Goal: Information Seeking & Learning: Learn about a topic

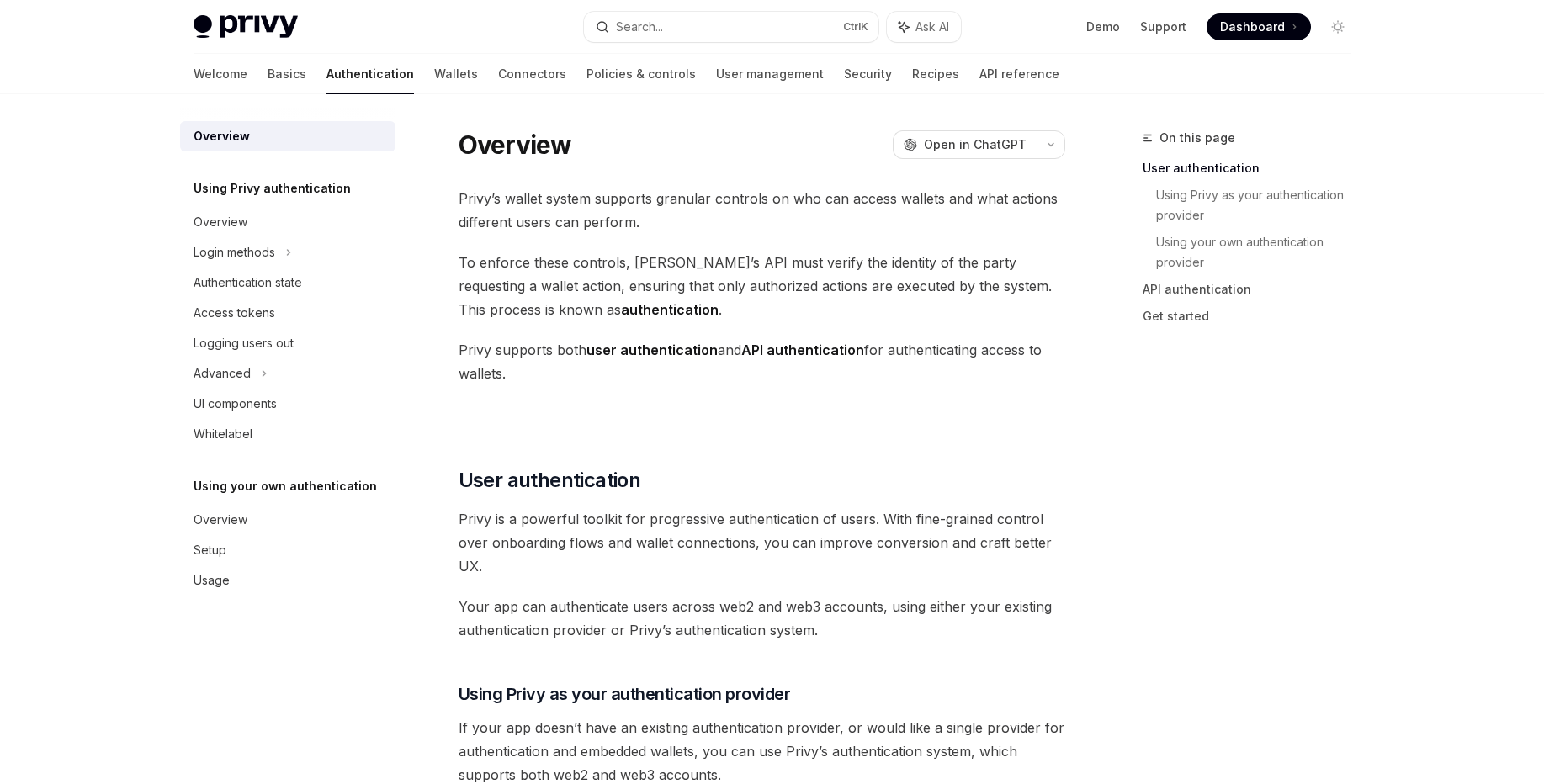
scroll to position [339, 0]
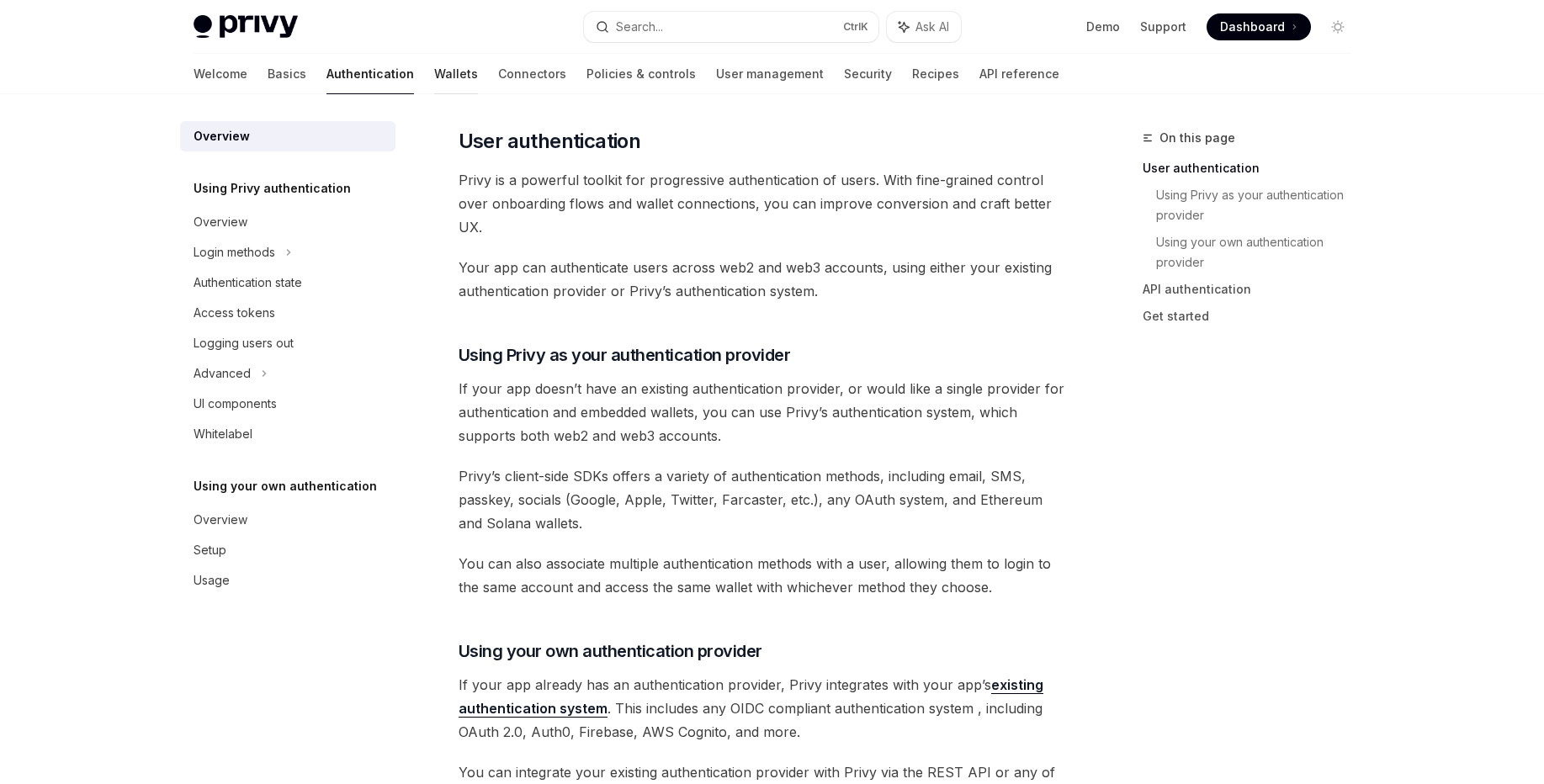
click at [434, 77] on link "Wallets" at bounding box center [456, 74] width 44 height 40
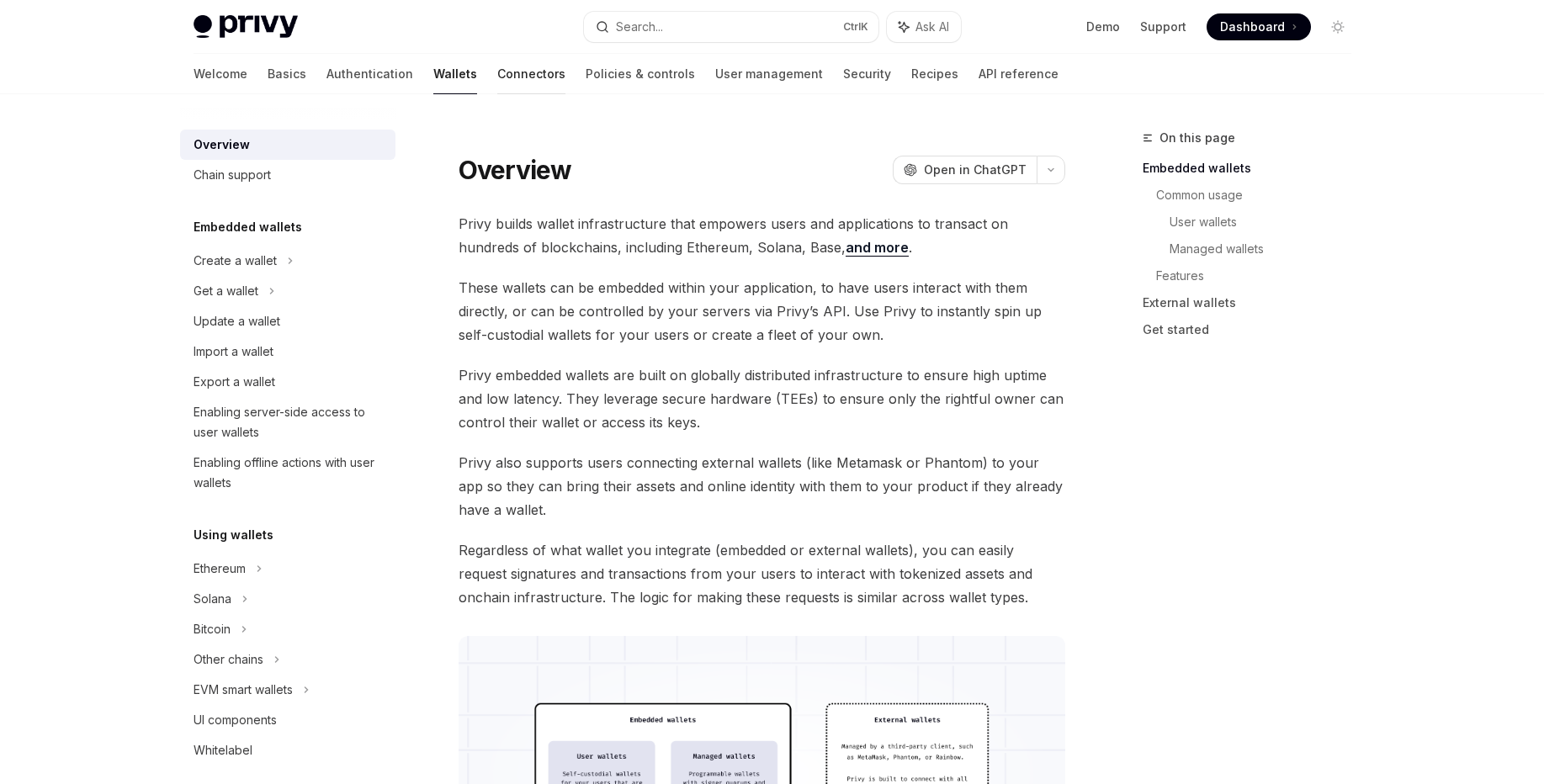
click at [497, 81] on link "Connectors" at bounding box center [530, 74] width 68 height 40
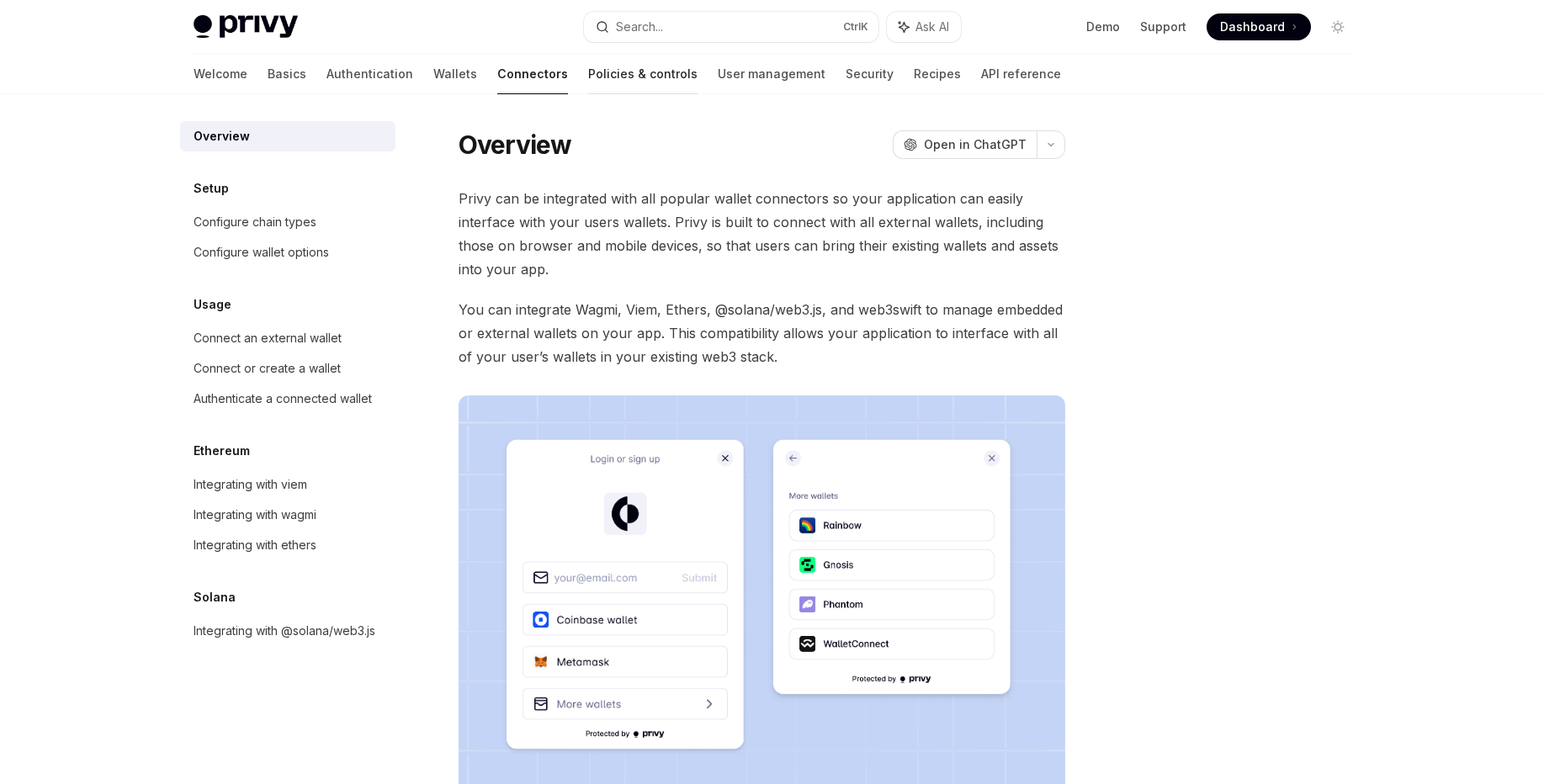
click at [588, 85] on link "Policies & controls" at bounding box center [642, 74] width 109 height 40
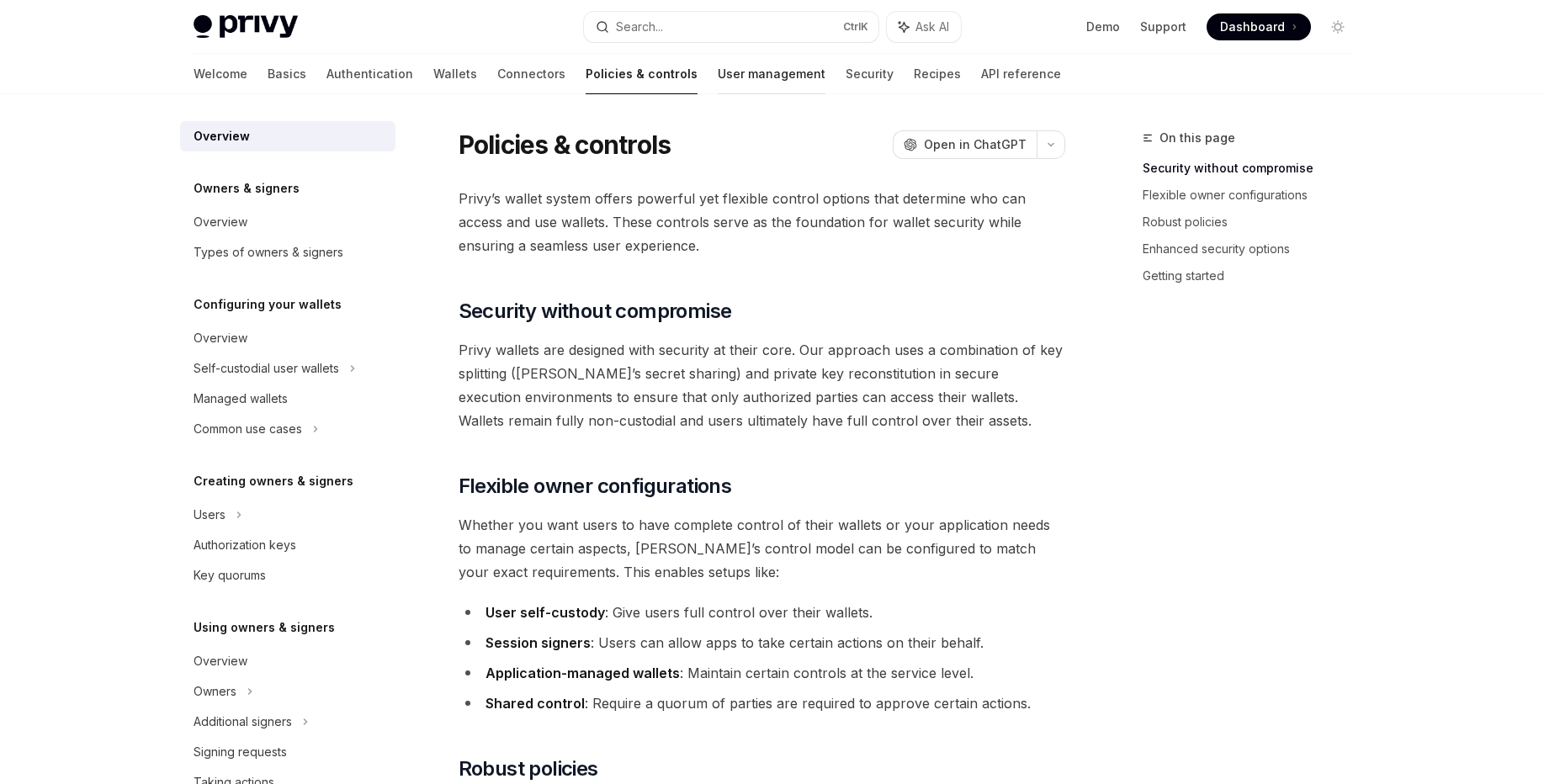
click at [717, 74] on link "User management" at bounding box center [771, 74] width 108 height 40
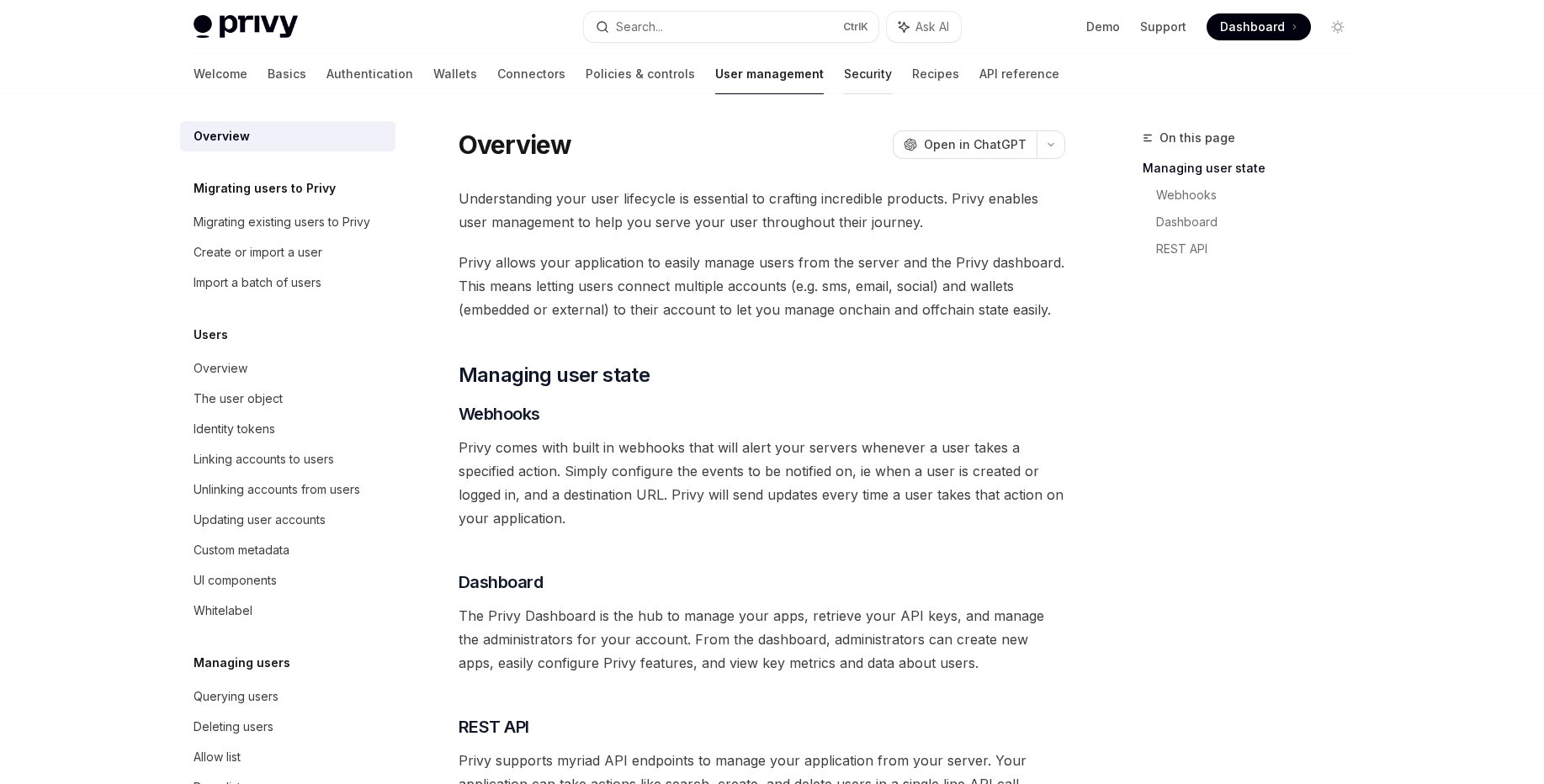
click at [844, 73] on link "Security" at bounding box center [868, 74] width 48 height 40
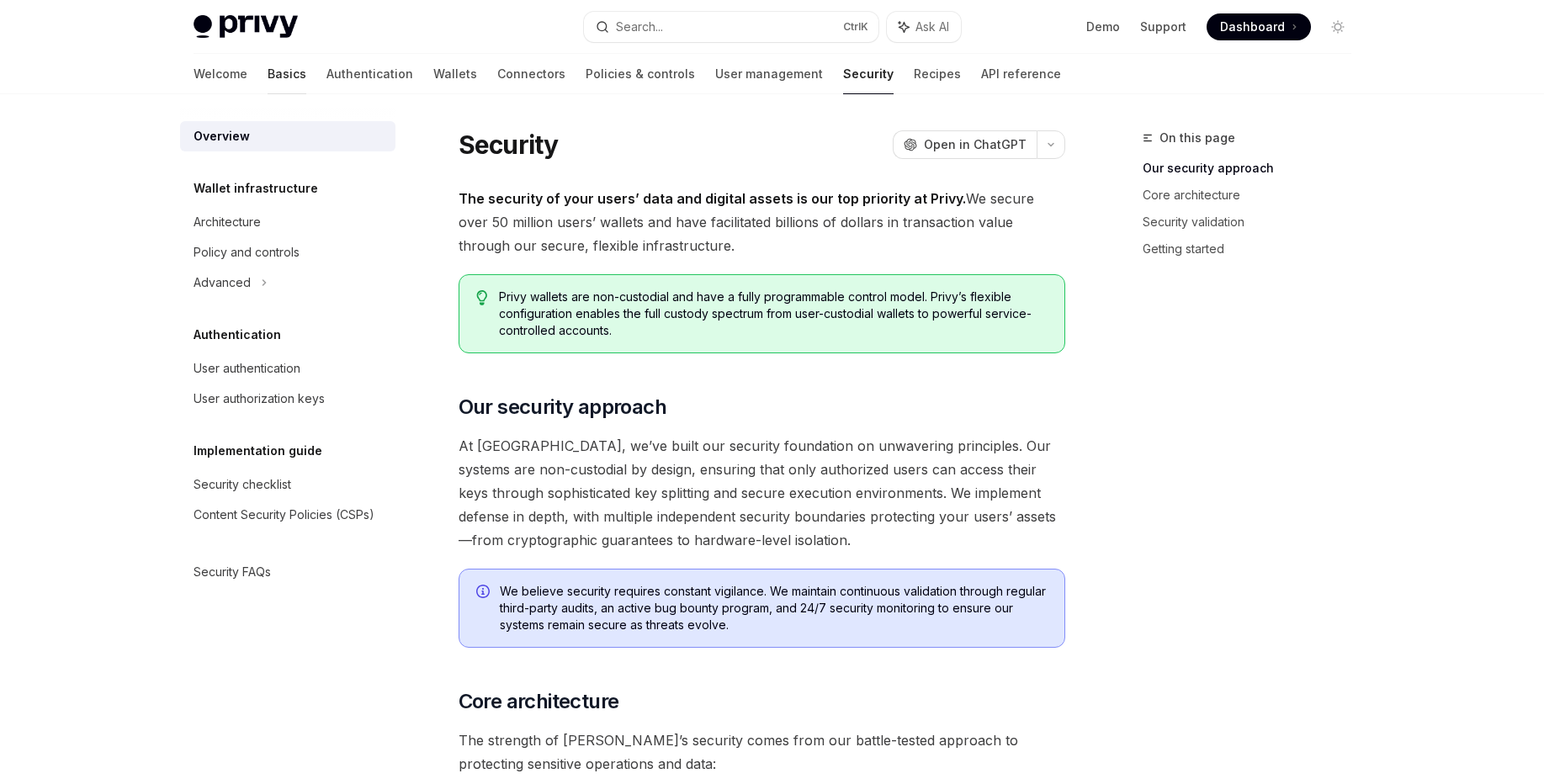
click at [268, 71] on link "Basics" at bounding box center [287, 74] width 39 height 40
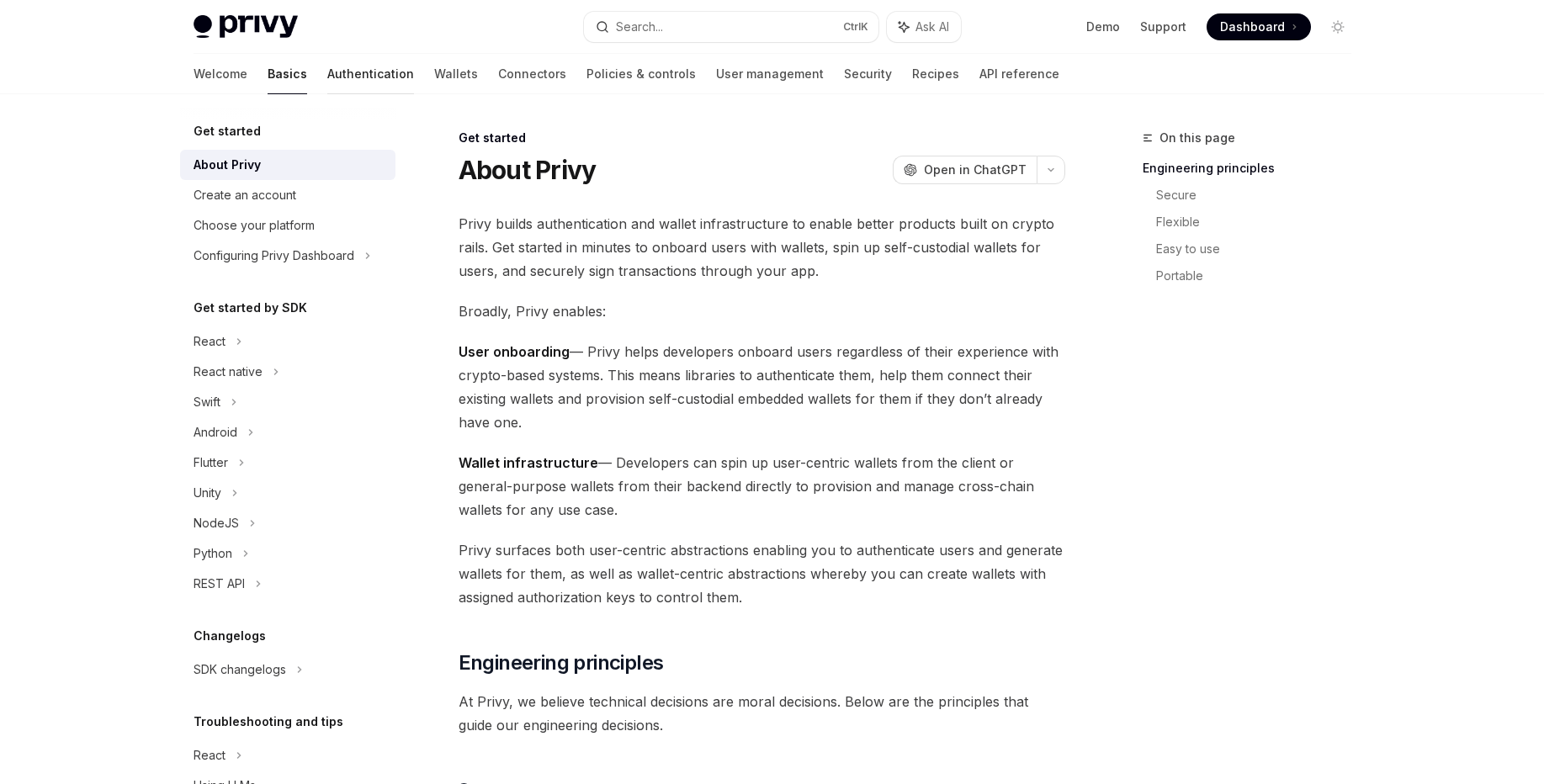
click at [327, 67] on link "Authentication" at bounding box center [370, 74] width 87 height 40
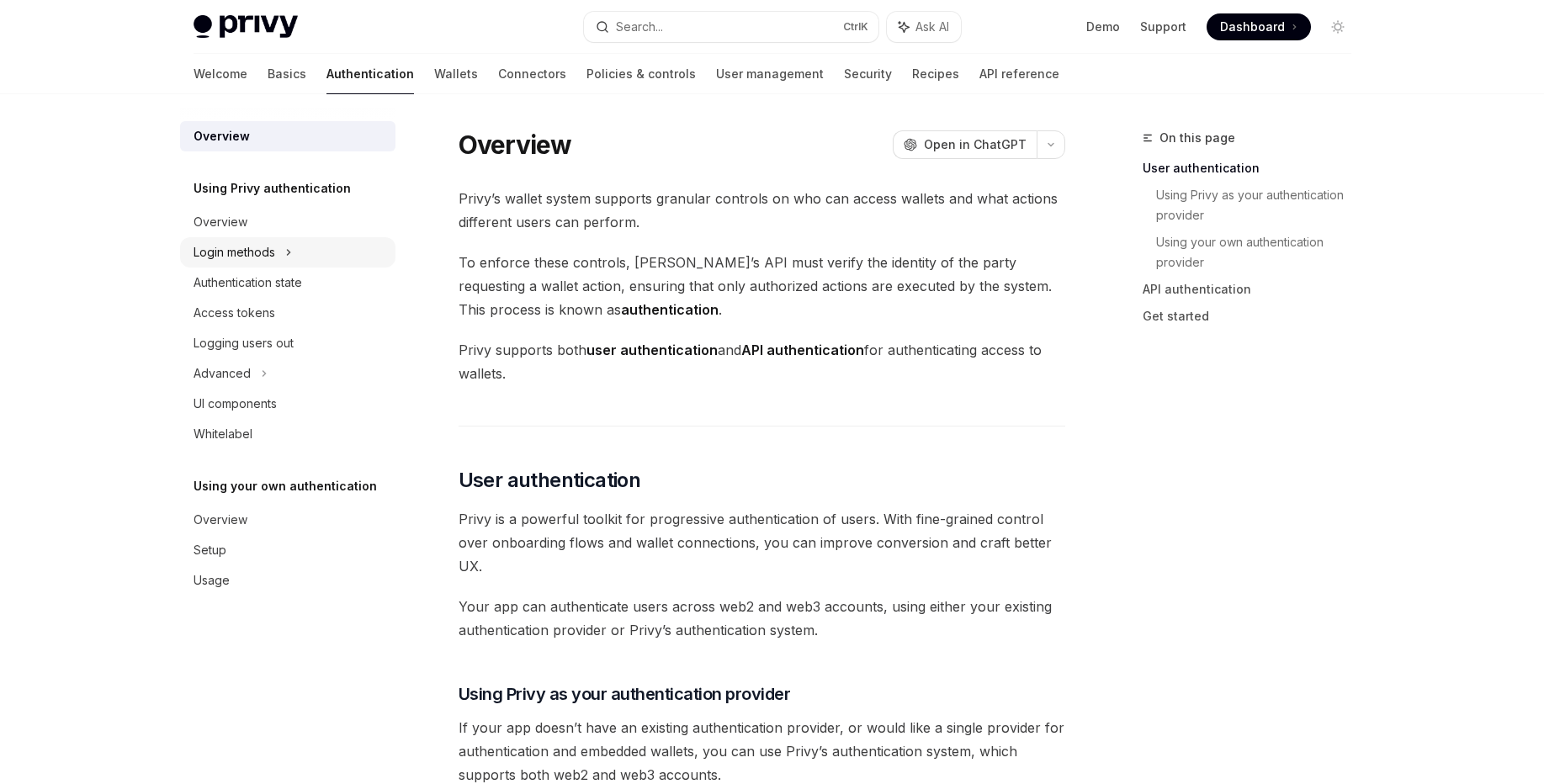
click at [253, 256] on div "Login methods" at bounding box center [234, 251] width 82 height 20
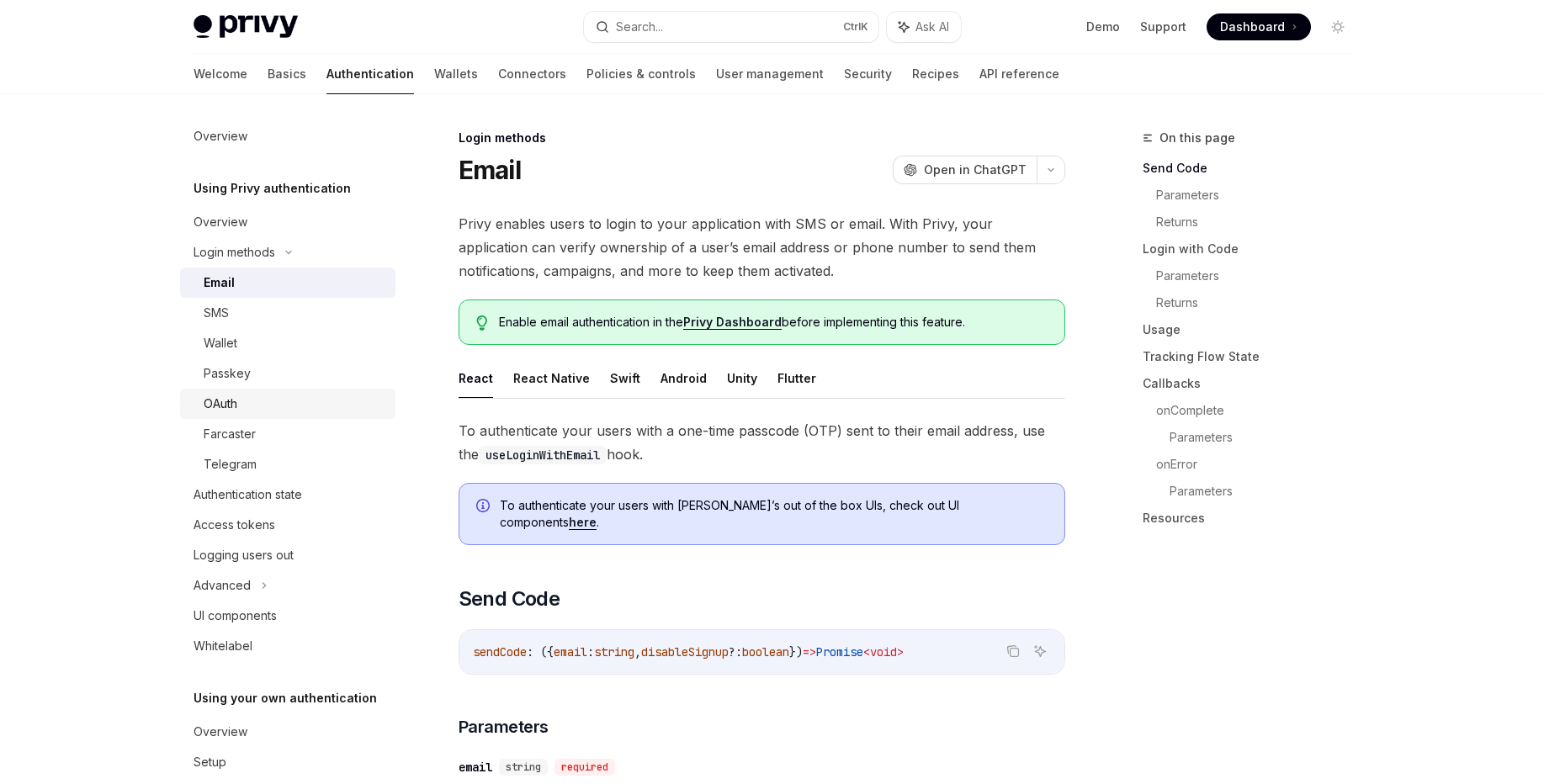
click at [228, 407] on div "OAuth" at bounding box center [220, 403] width 34 height 20
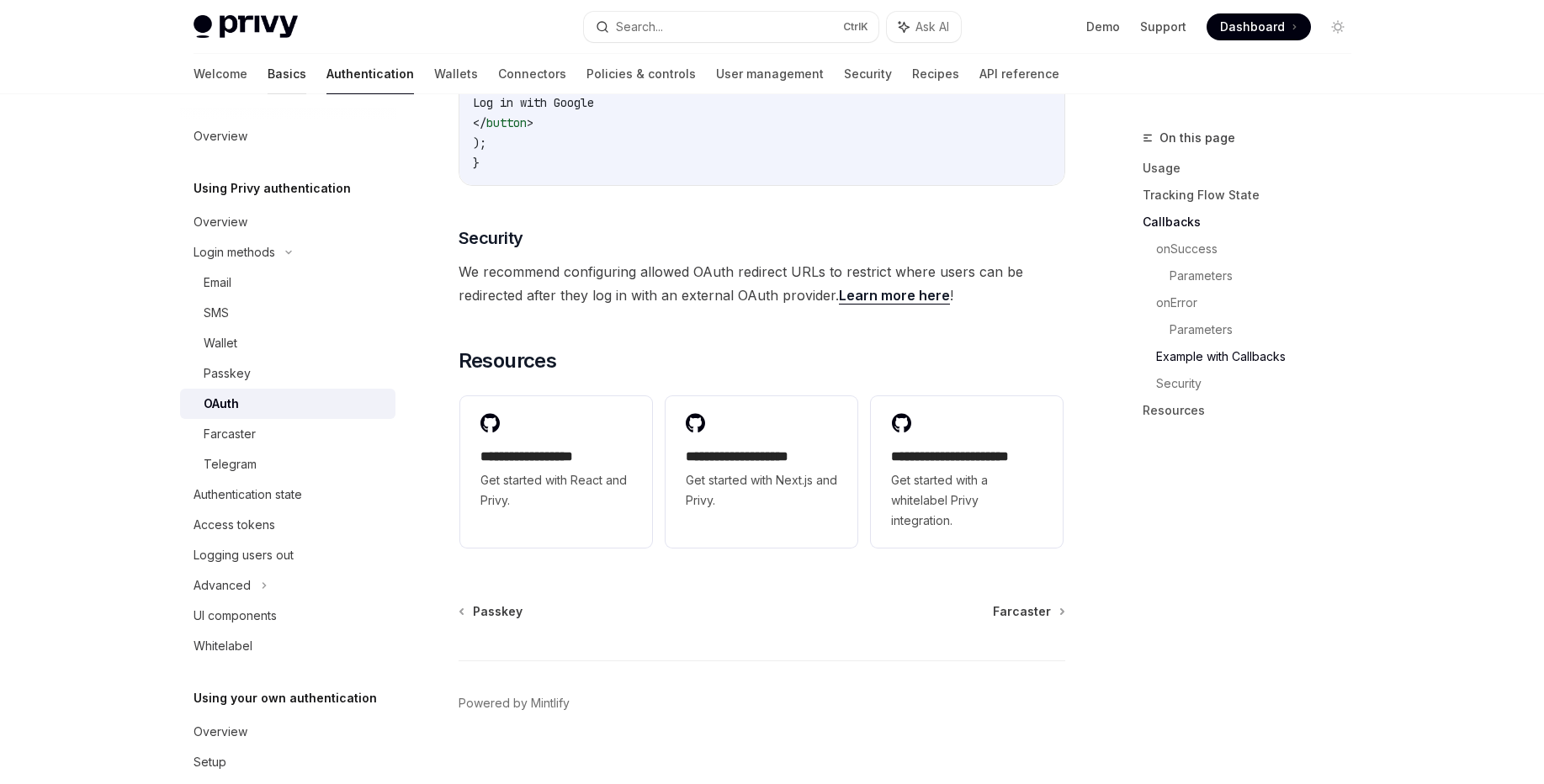
click at [268, 76] on link "Basics" at bounding box center [287, 74] width 39 height 40
type textarea "*"
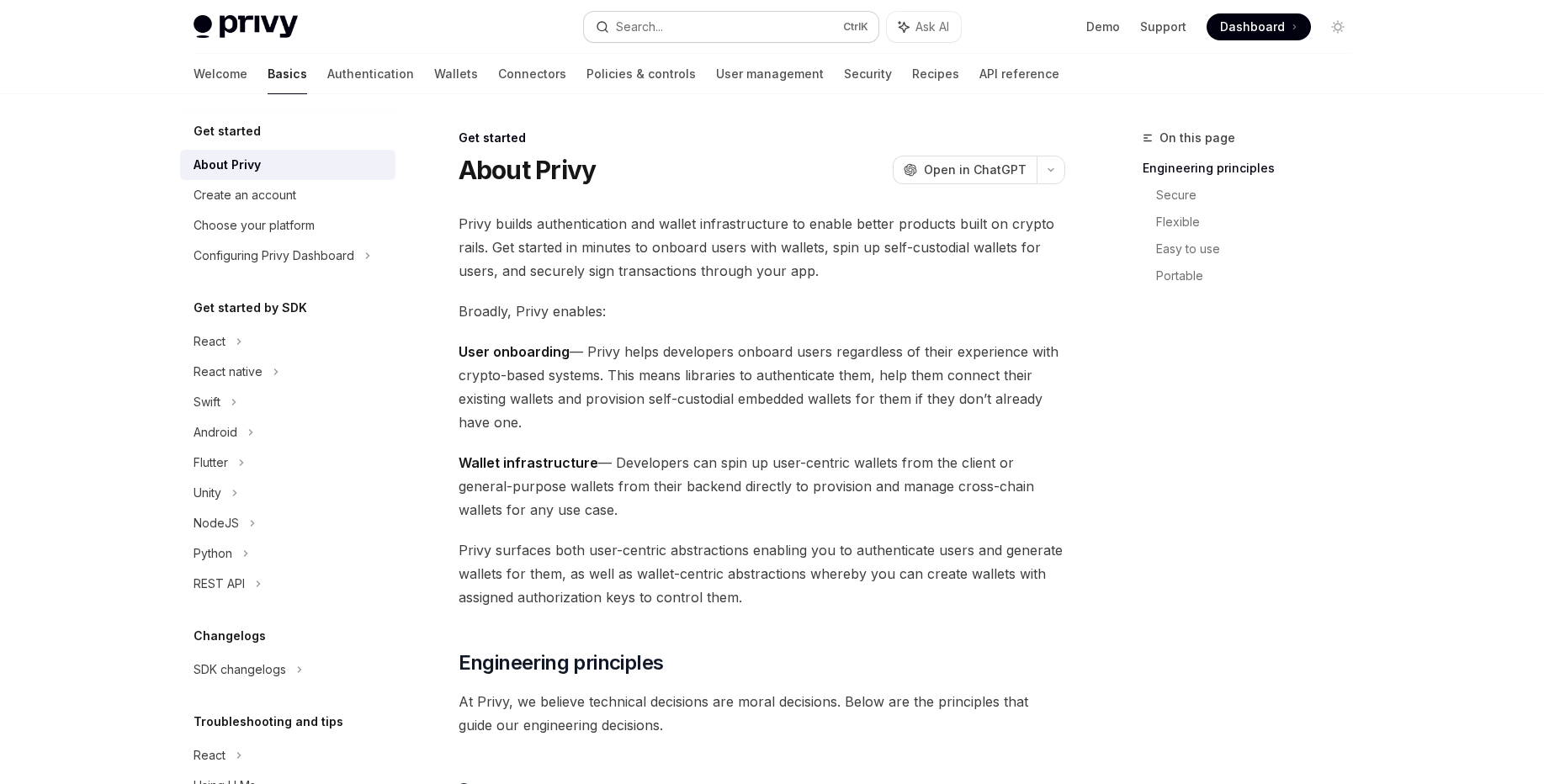
click at [718, 32] on button "Search... Ctrl K" at bounding box center [731, 27] width 295 height 30
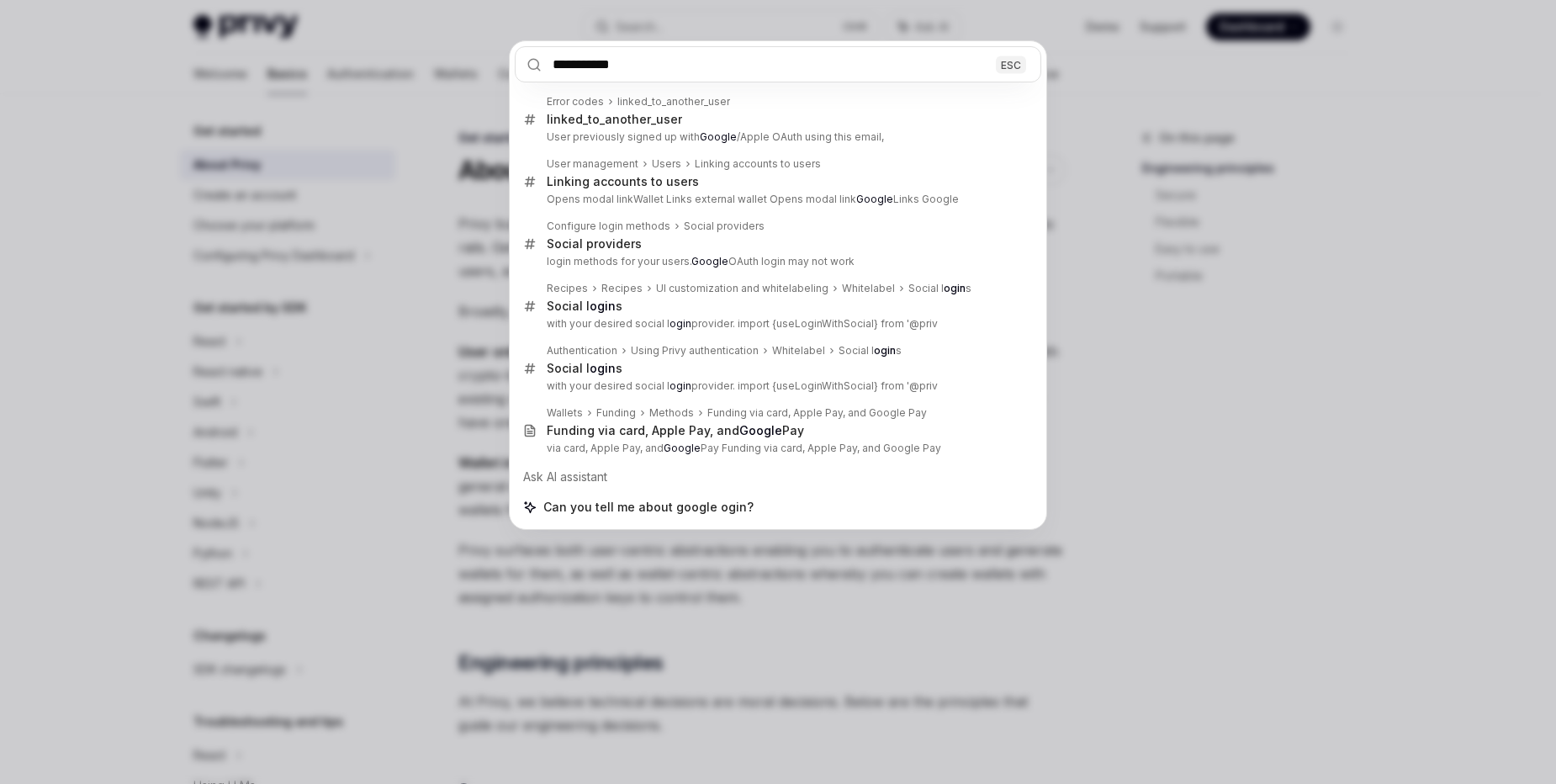
click at [601, 69] on input "**********" at bounding box center [778, 65] width 527 height 36
type input "**********"
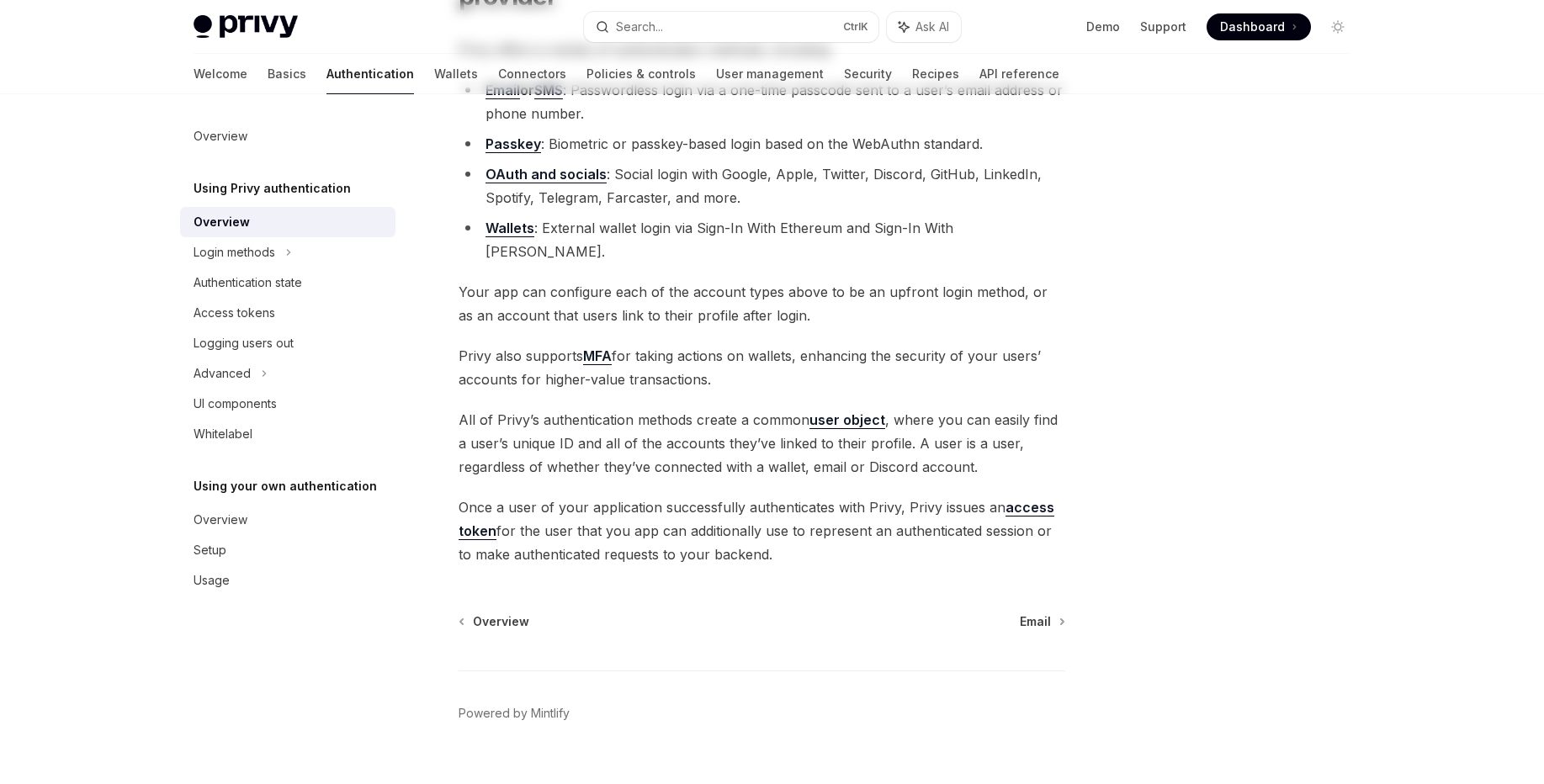
scroll to position [213, 0]
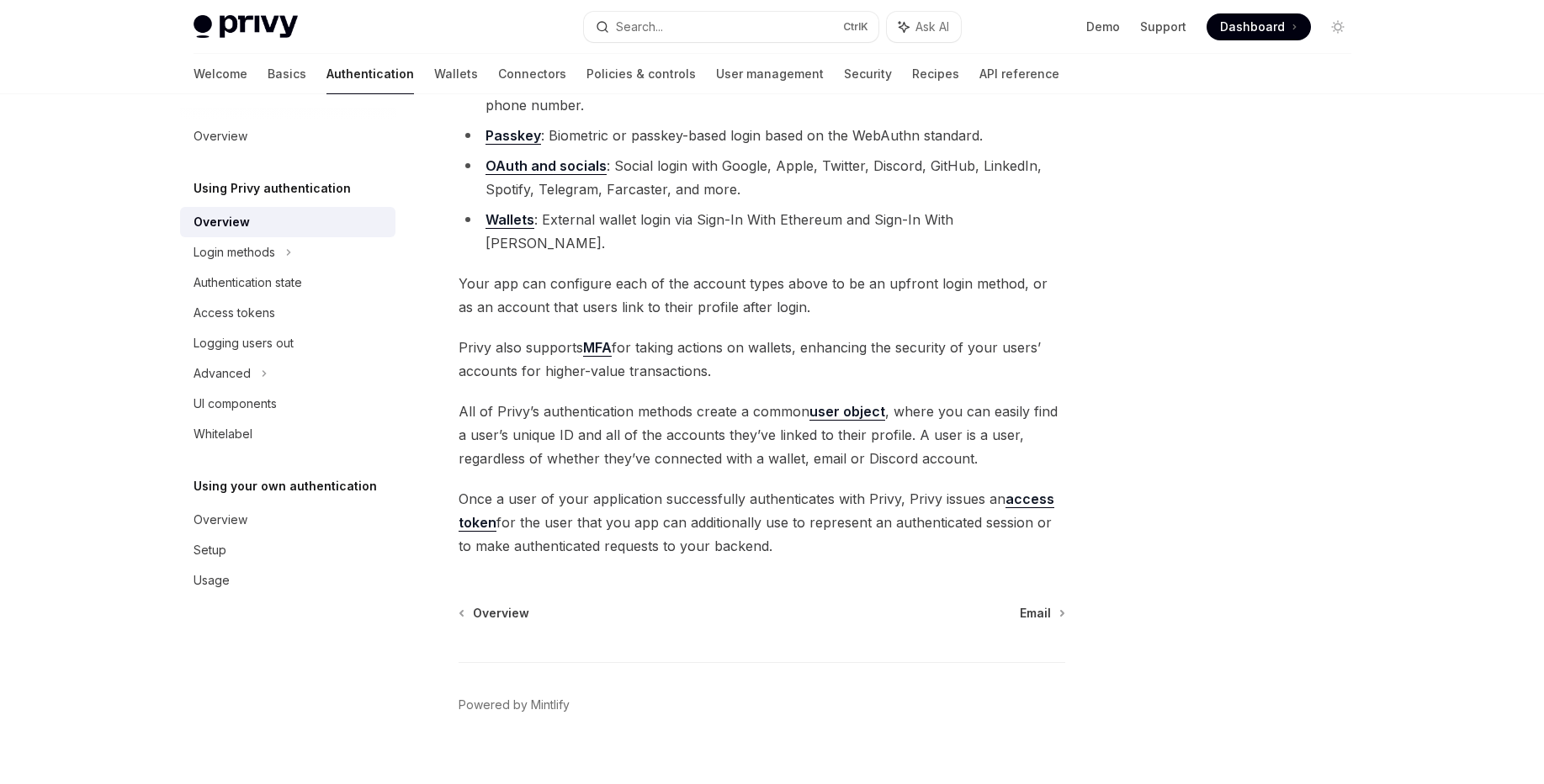
click at [572, 166] on link "OAuth and socials" at bounding box center [546, 166] width 121 height 18
type textarea "*"
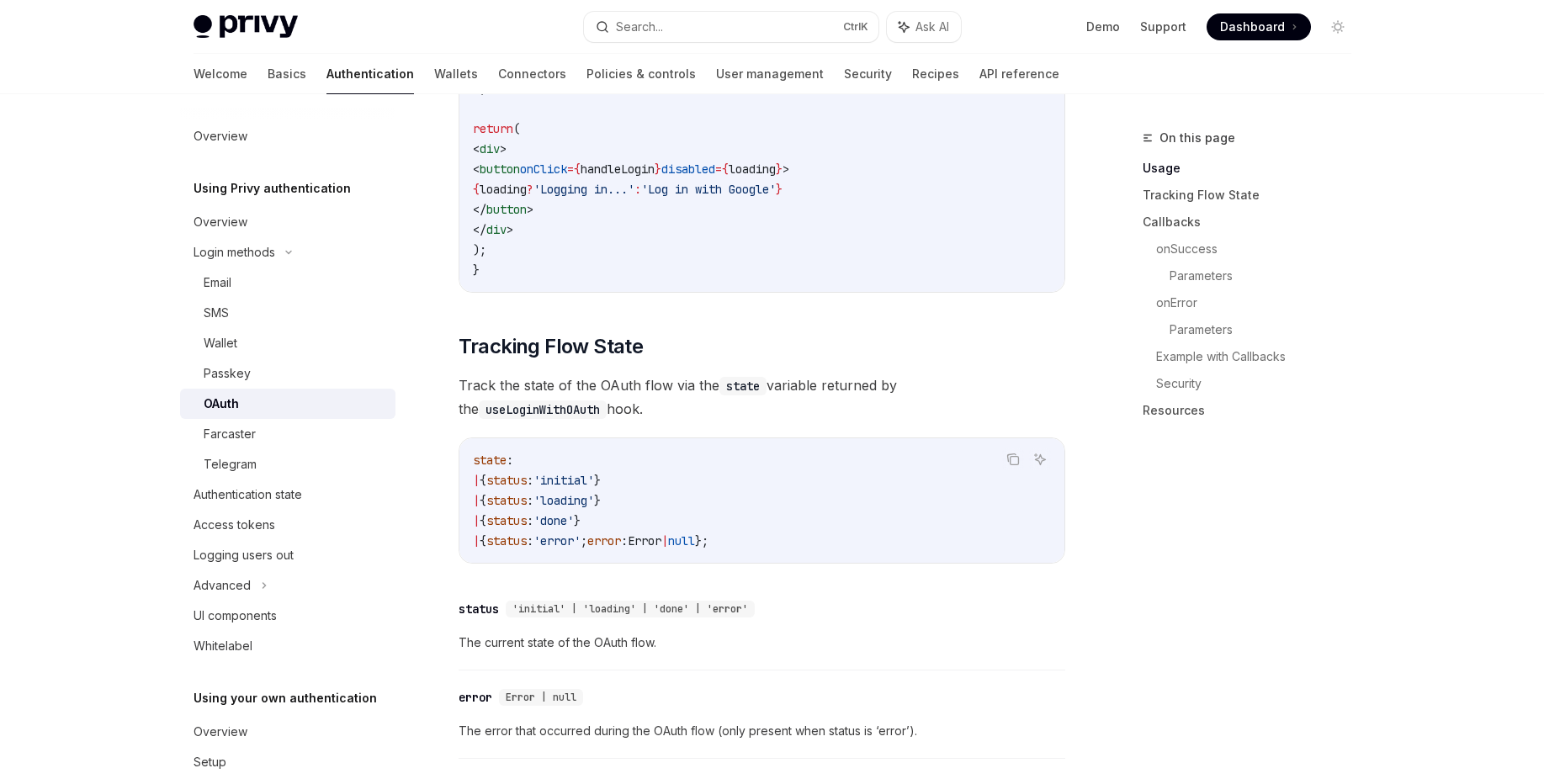
scroll to position [1323, 0]
